Goal: Book appointment/travel/reservation

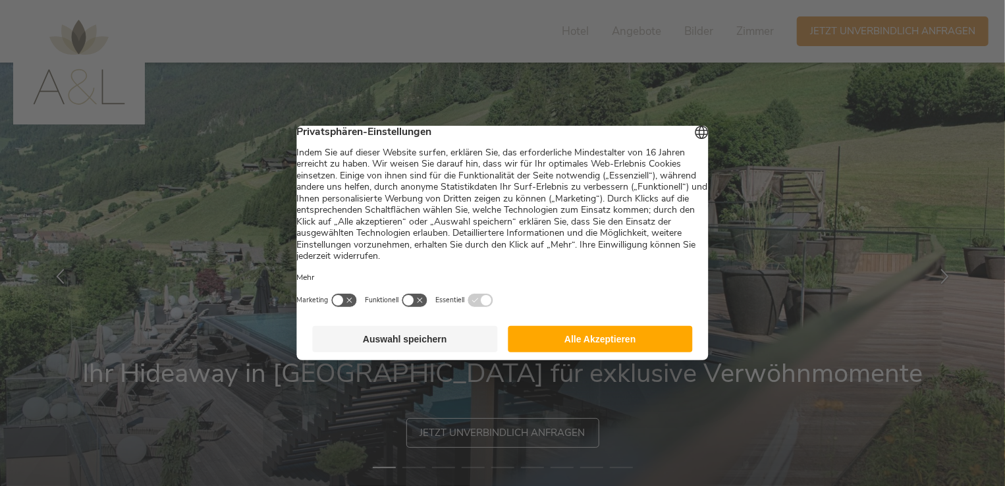
click at [635, 351] on button "Alle Akzeptieren" at bounding box center [600, 339] width 185 height 26
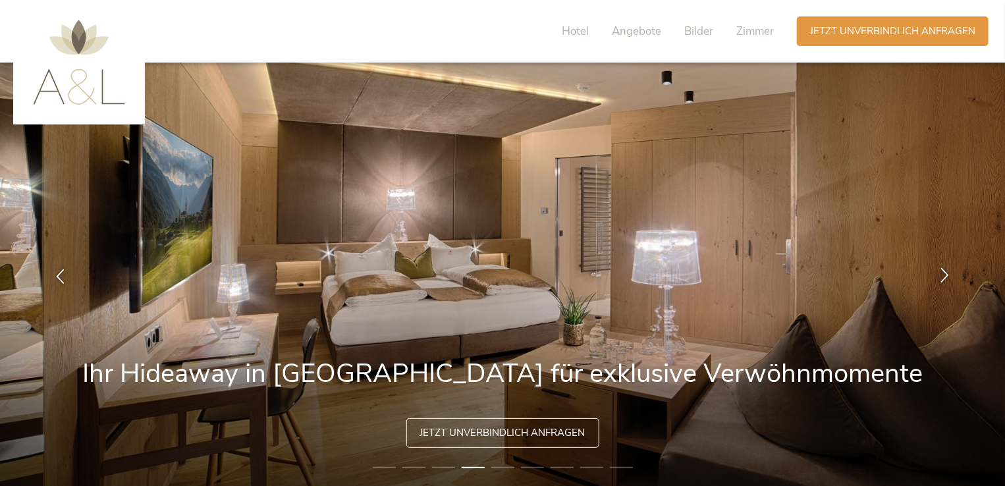
click at [951, 280] on icon at bounding box center [944, 275] width 15 height 15
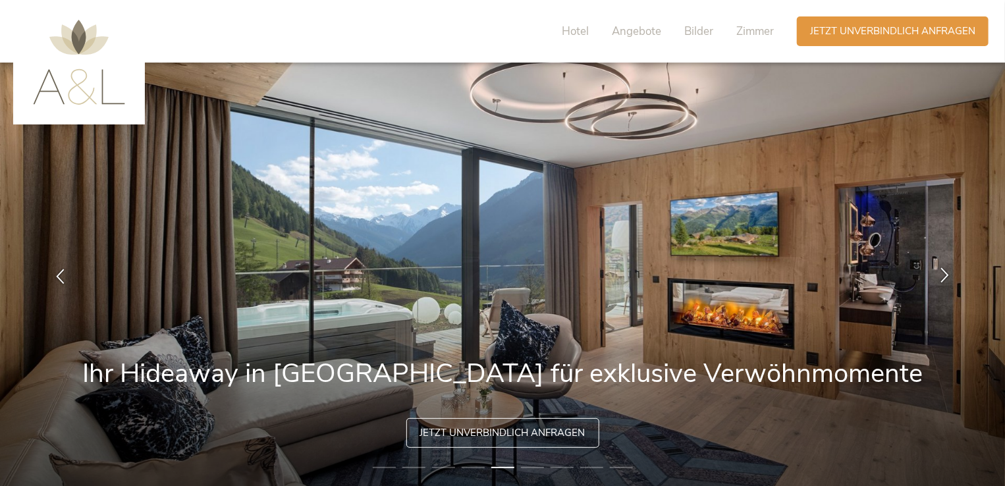
click at [951, 280] on icon at bounding box center [944, 275] width 15 height 15
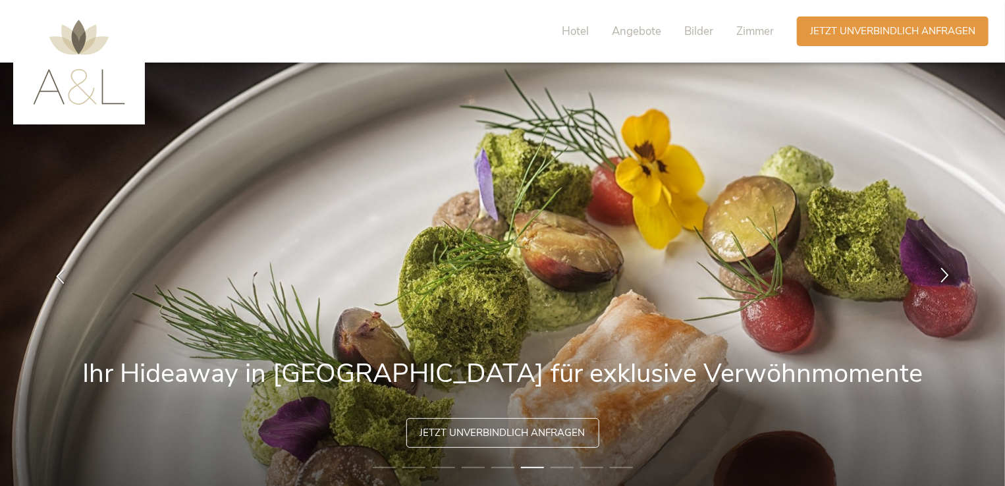
click at [951, 280] on icon at bounding box center [944, 275] width 15 height 15
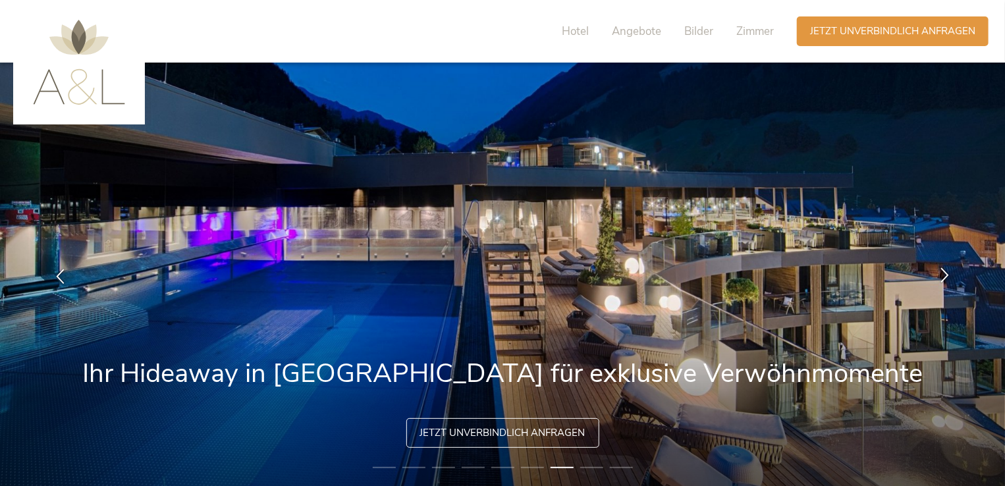
click at [951, 280] on icon at bounding box center [944, 275] width 15 height 15
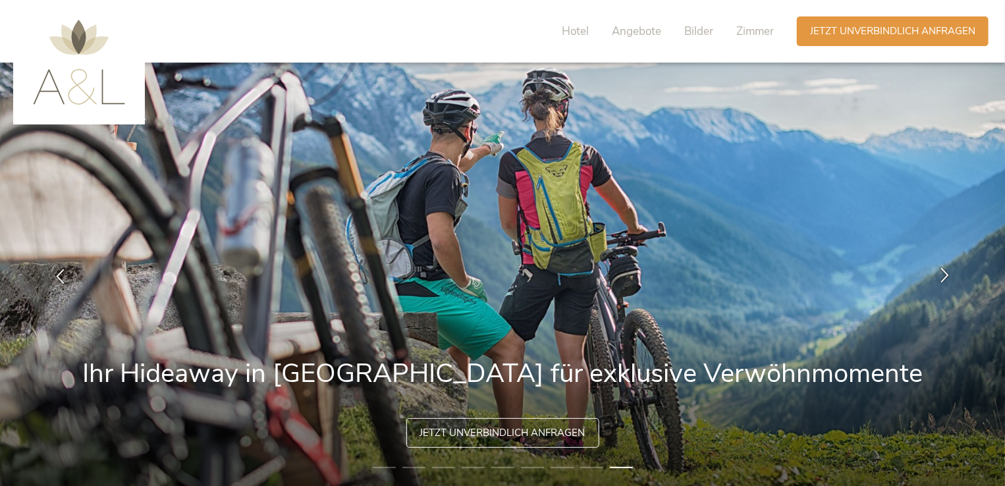
click at [949, 275] on icon at bounding box center [944, 275] width 15 height 15
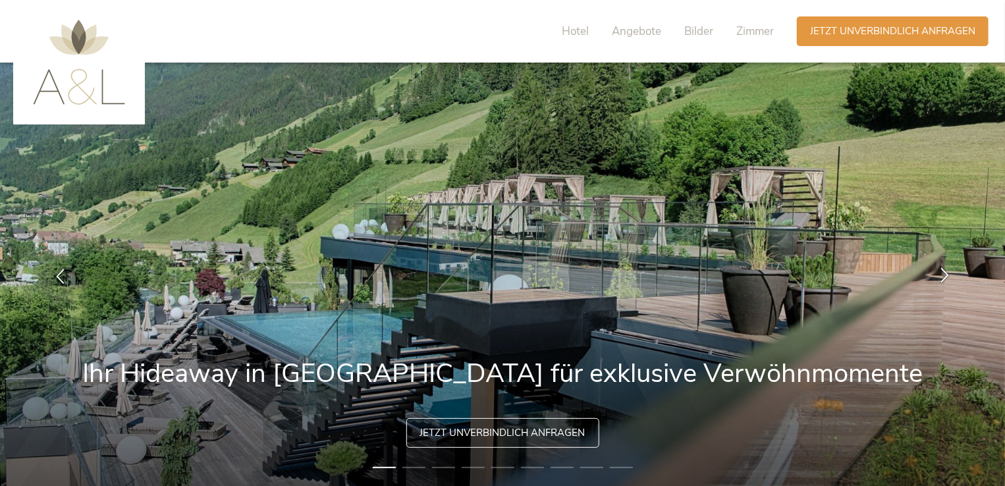
click at [949, 275] on icon at bounding box center [944, 275] width 15 height 15
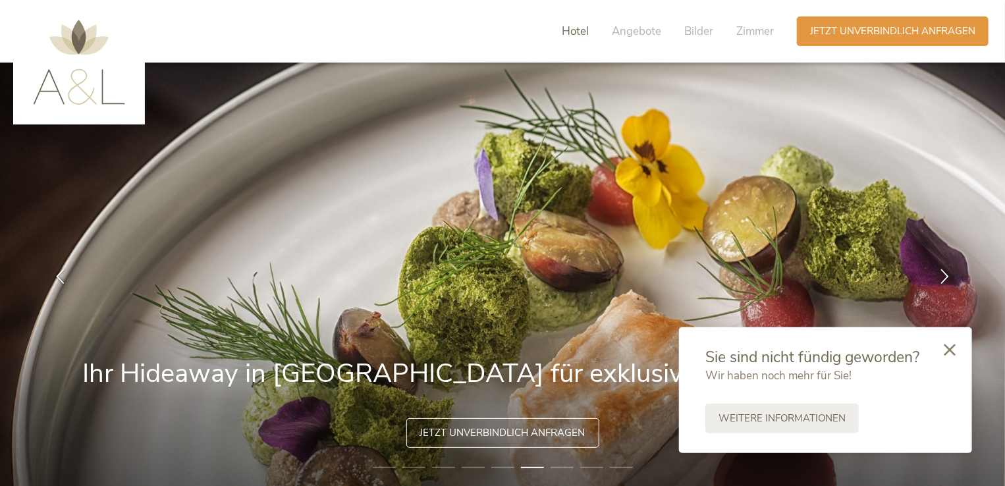
click at [573, 29] on span "Hotel" at bounding box center [575, 31] width 27 height 15
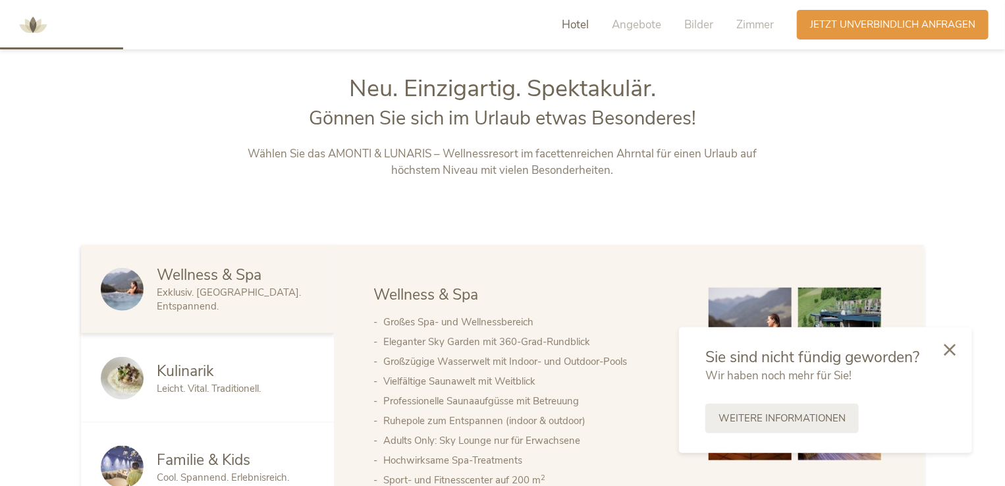
scroll to position [536, 0]
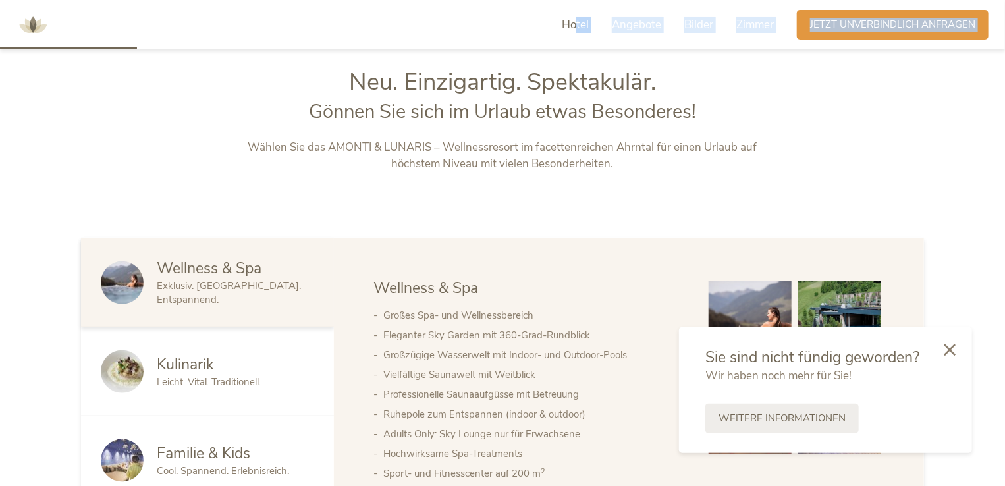
drag, startPoint x: 573, startPoint y: 29, endPoint x: 484, endPoint y: -17, distance: 99.5
